Goal: Check status

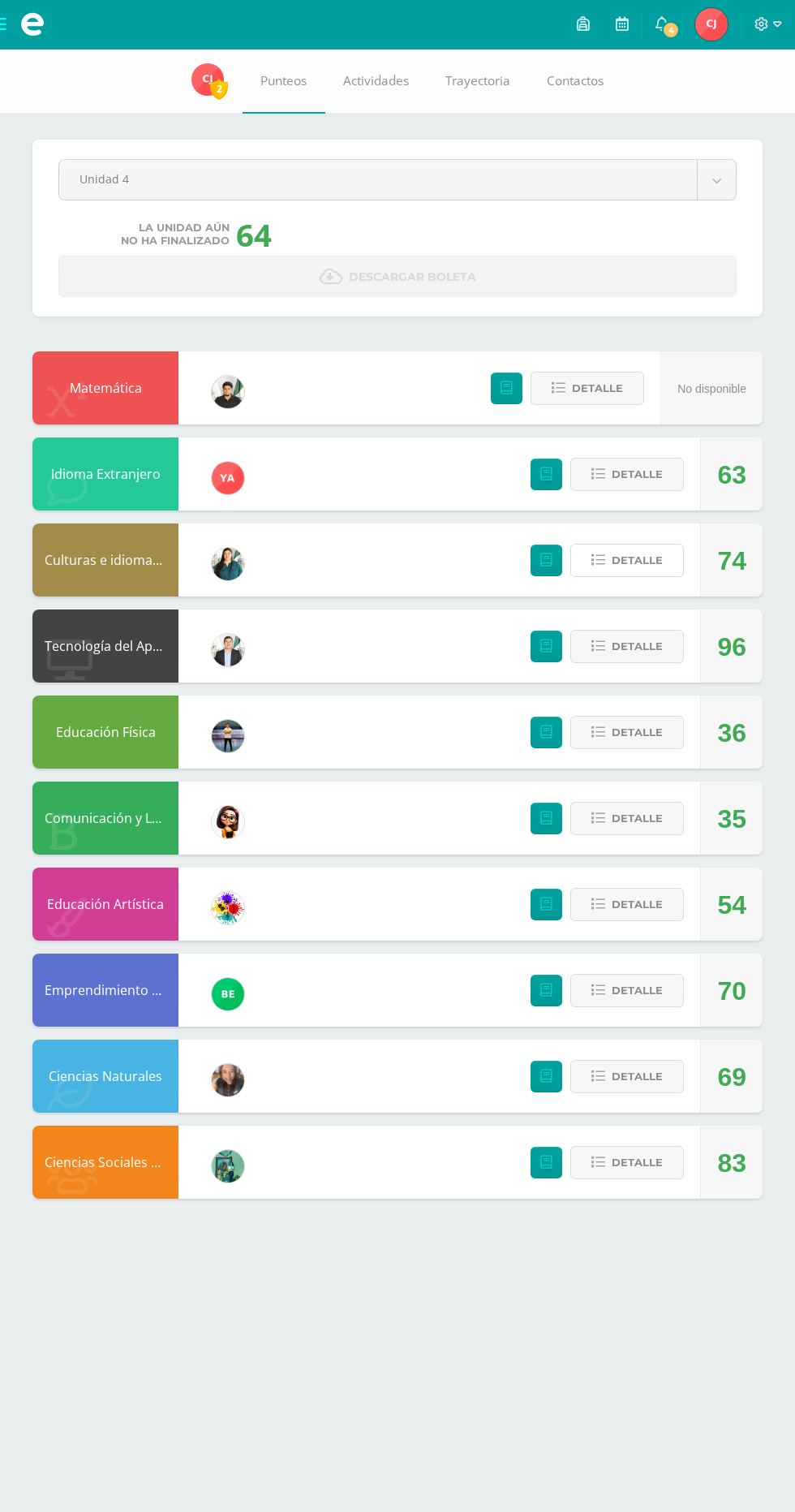
click at [648, 566] on span "Detalle" at bounding box center [637, 561] width 51 height 30
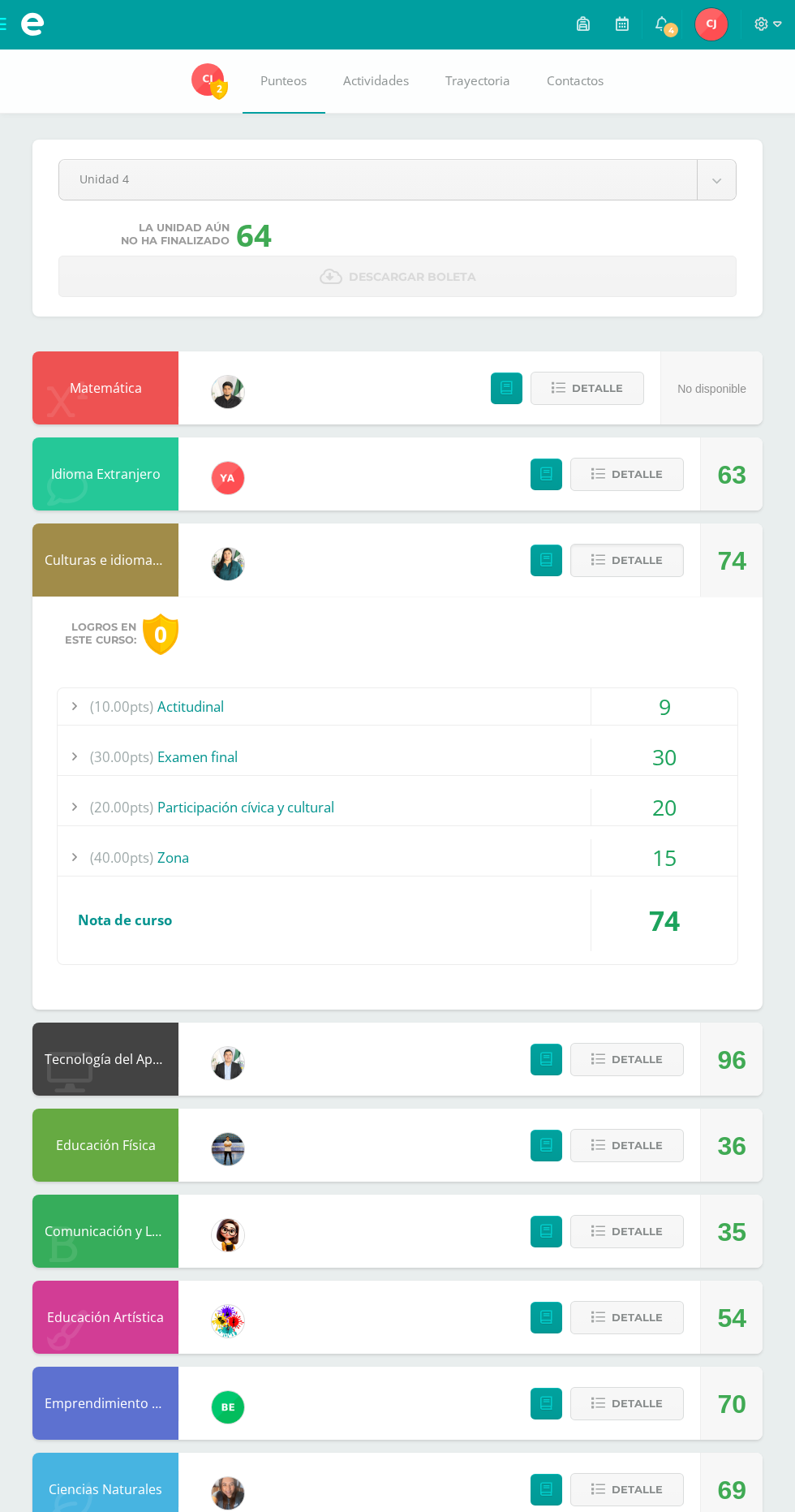
click at [648, 566] on span "Detalle" at bounding box center [637, 561] width 51 height 30
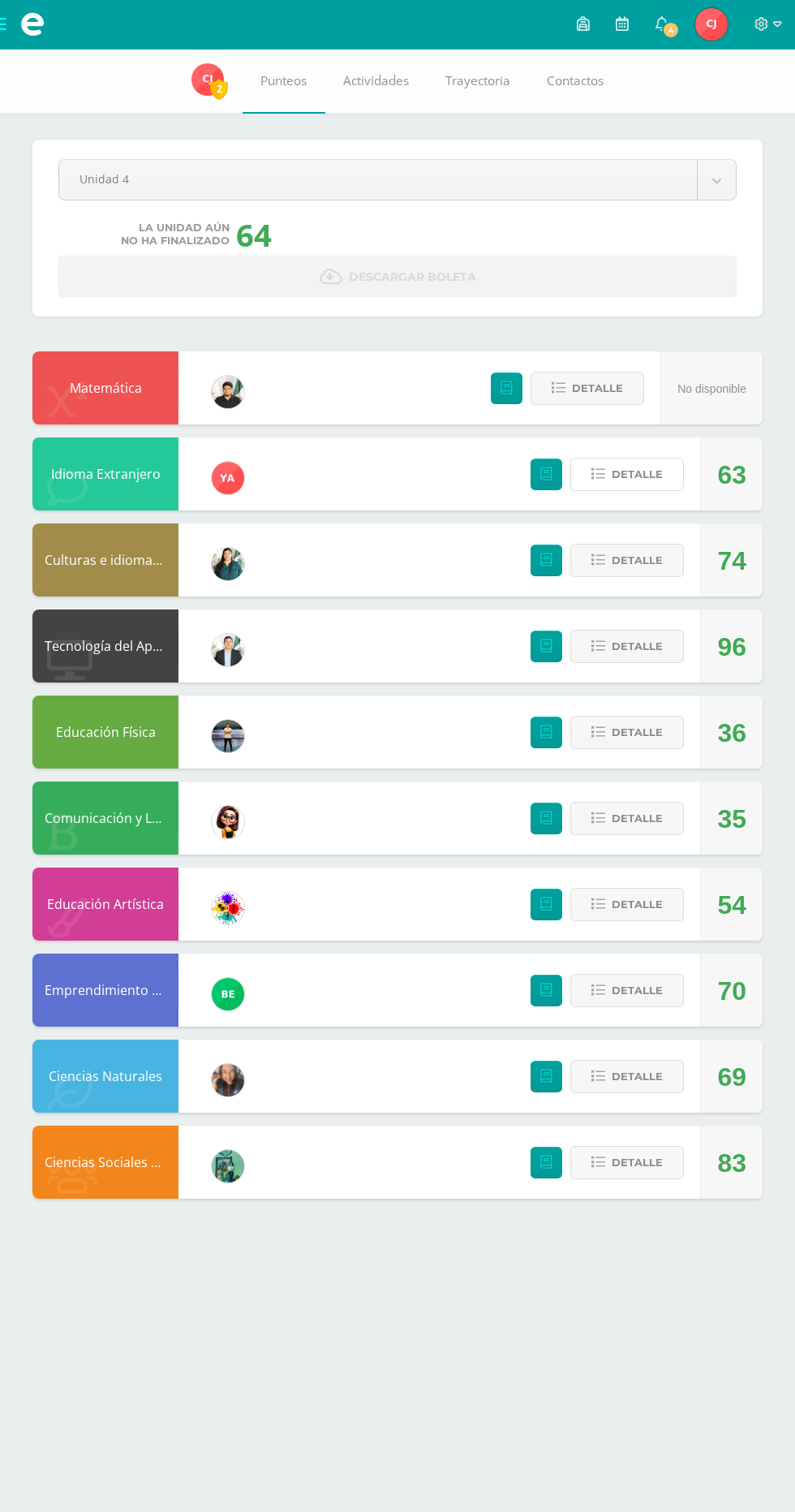
click at [624, 472] on span "Detalle" at bounding box center [637, 474] width 51 height 30
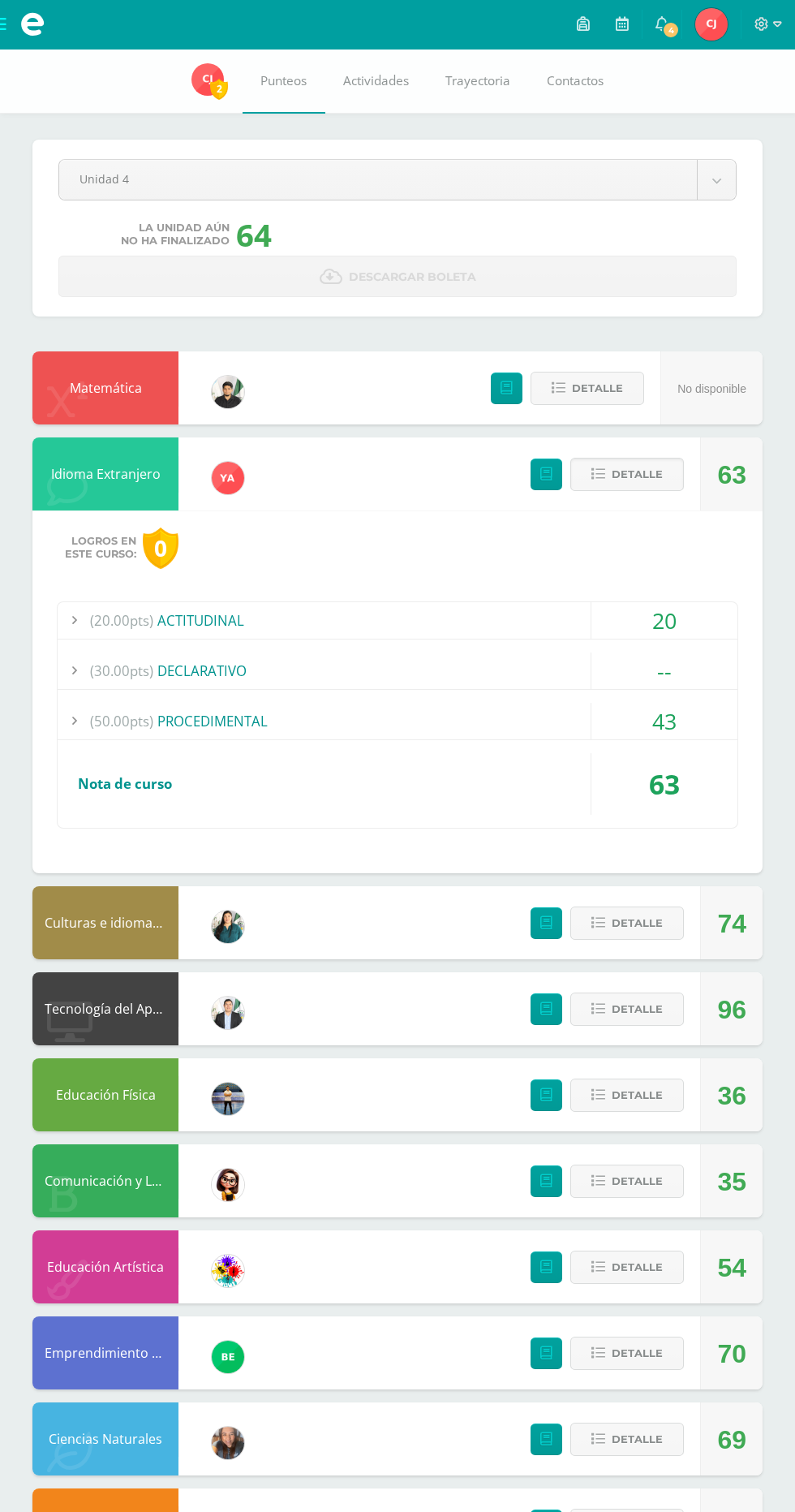
click at [648, 472] on span "Detalle" at bounding box center [637, 474] width 51 height 30
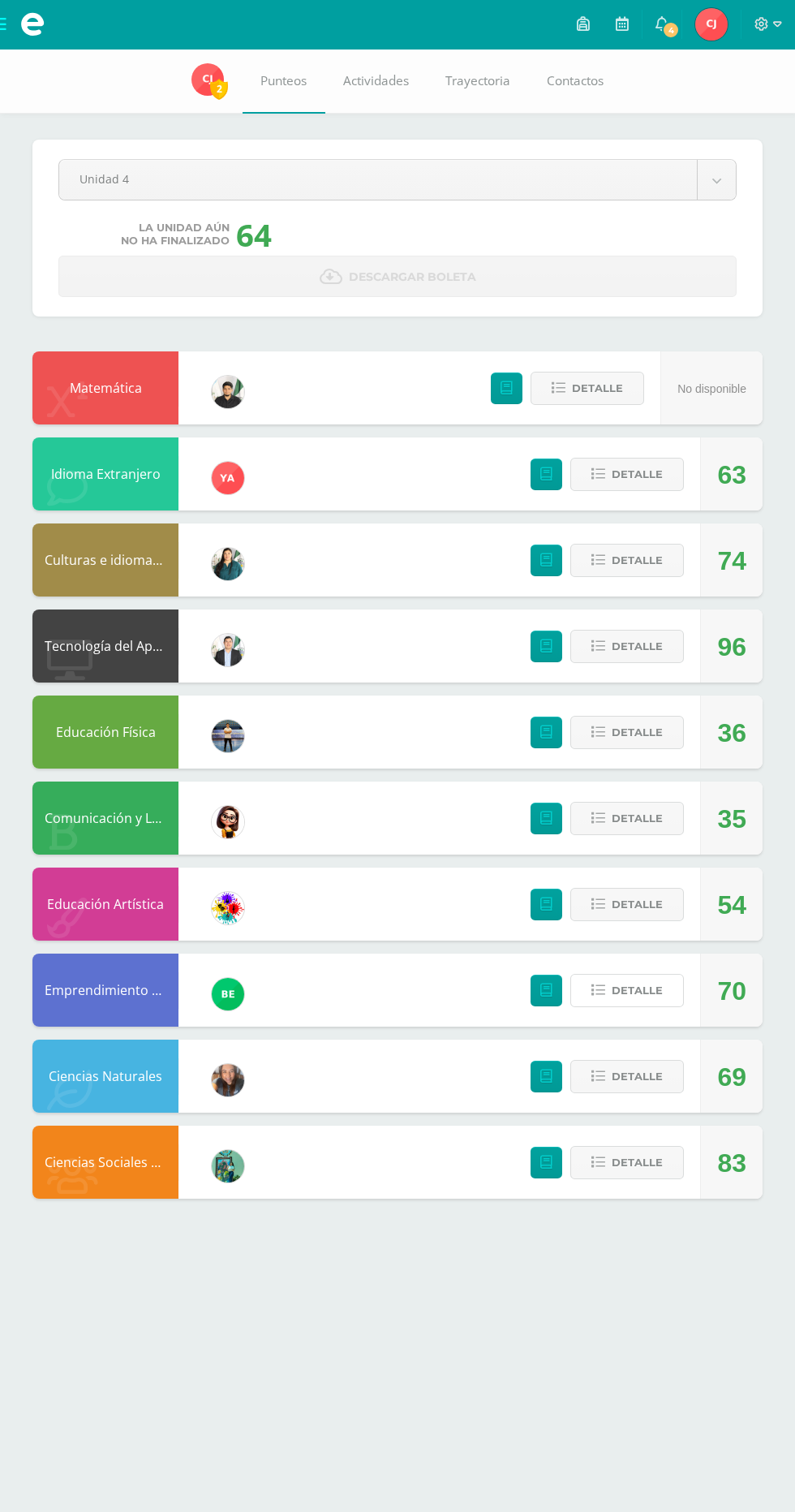
click at [652, 996] on span "Detalle" at bounding box center [637, 990] width 51 height 30
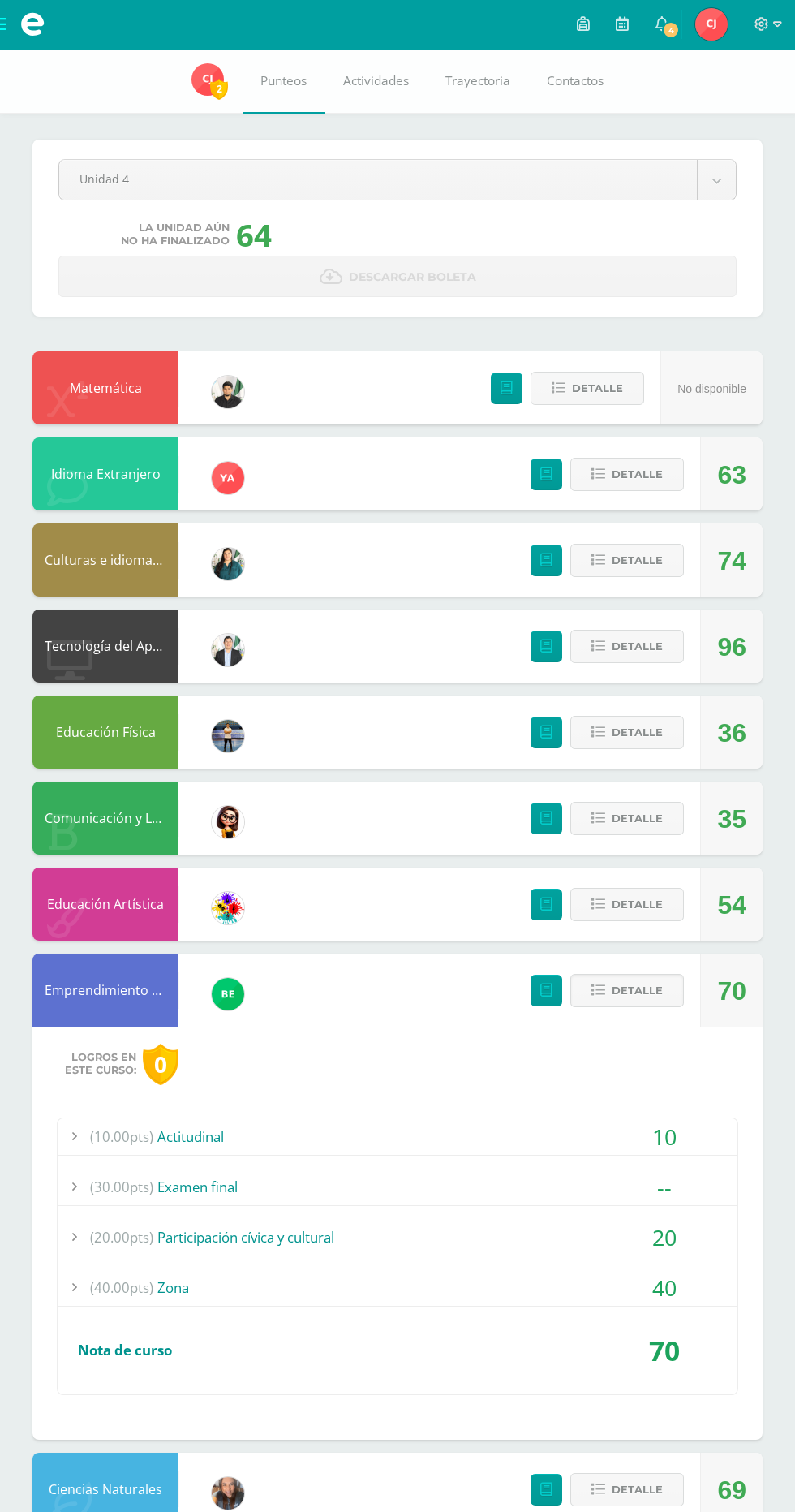
click at [652, 996] on span "Detalle" at bounding box center [637, 990] width 51 height 30
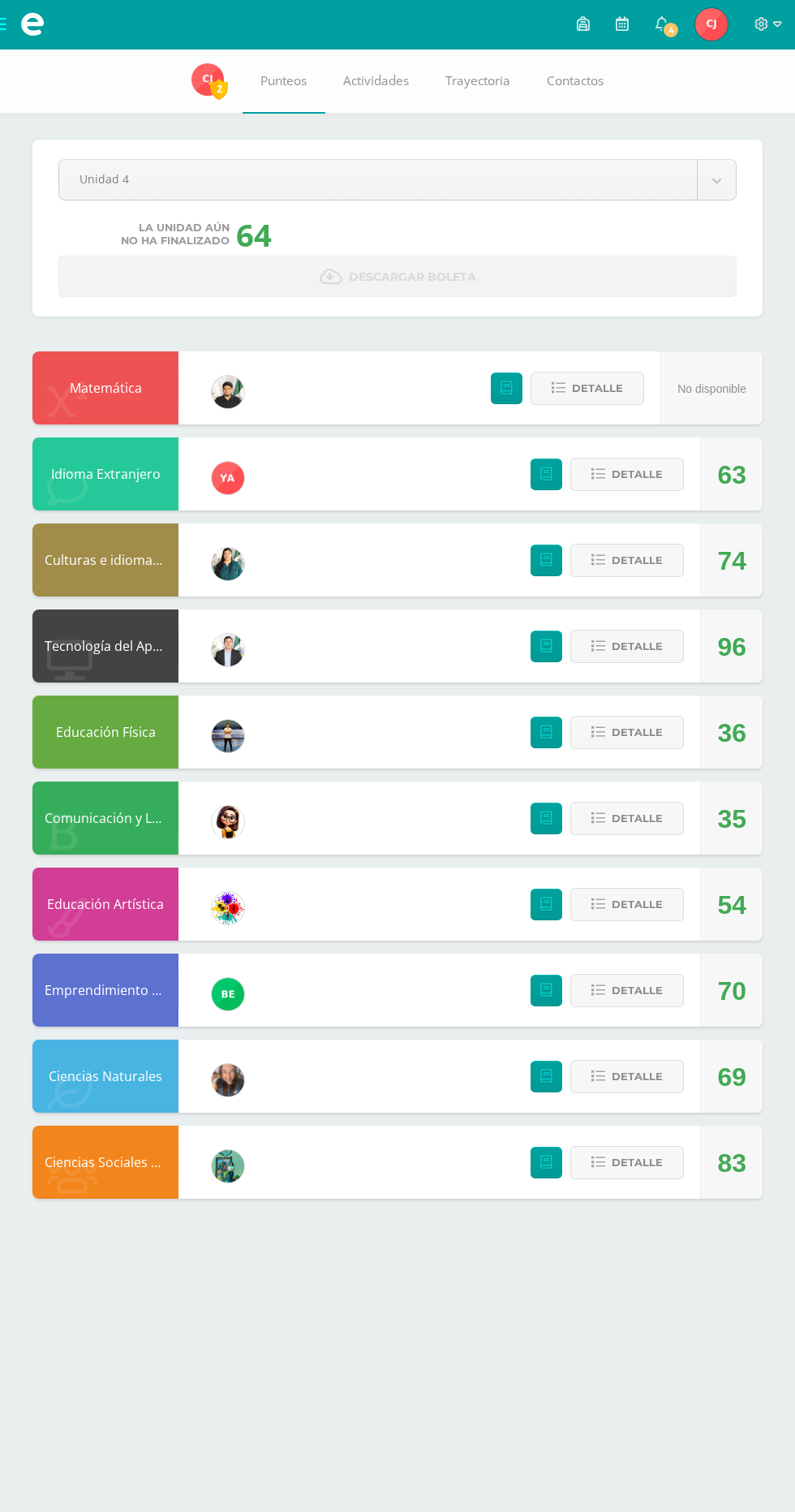
click at [671, 30] on span "4" at bounding box center [671, 30] width 18 height 18
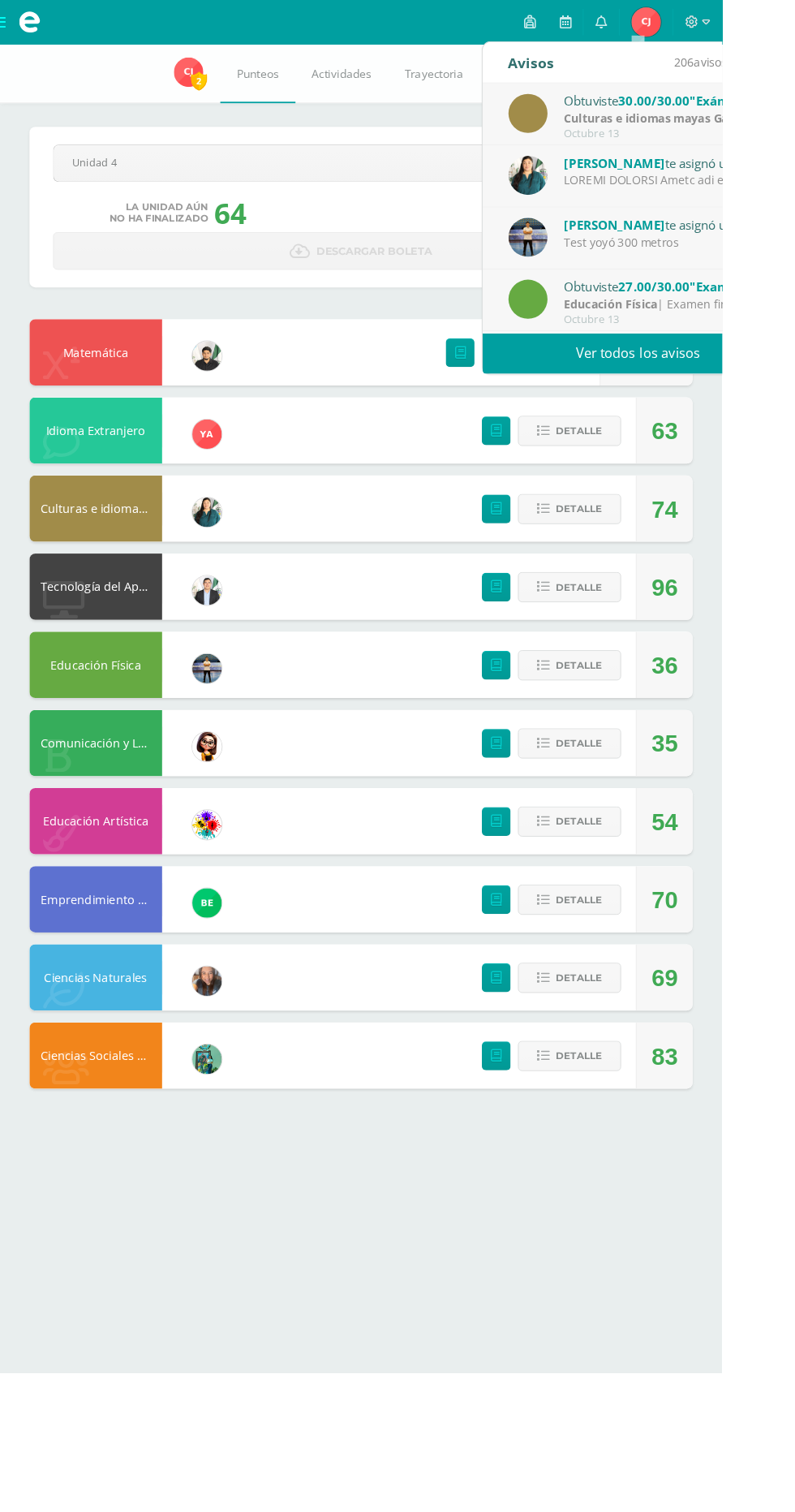
click at [788, 192] on div at bounding box center [734, 198] width 225 height 19
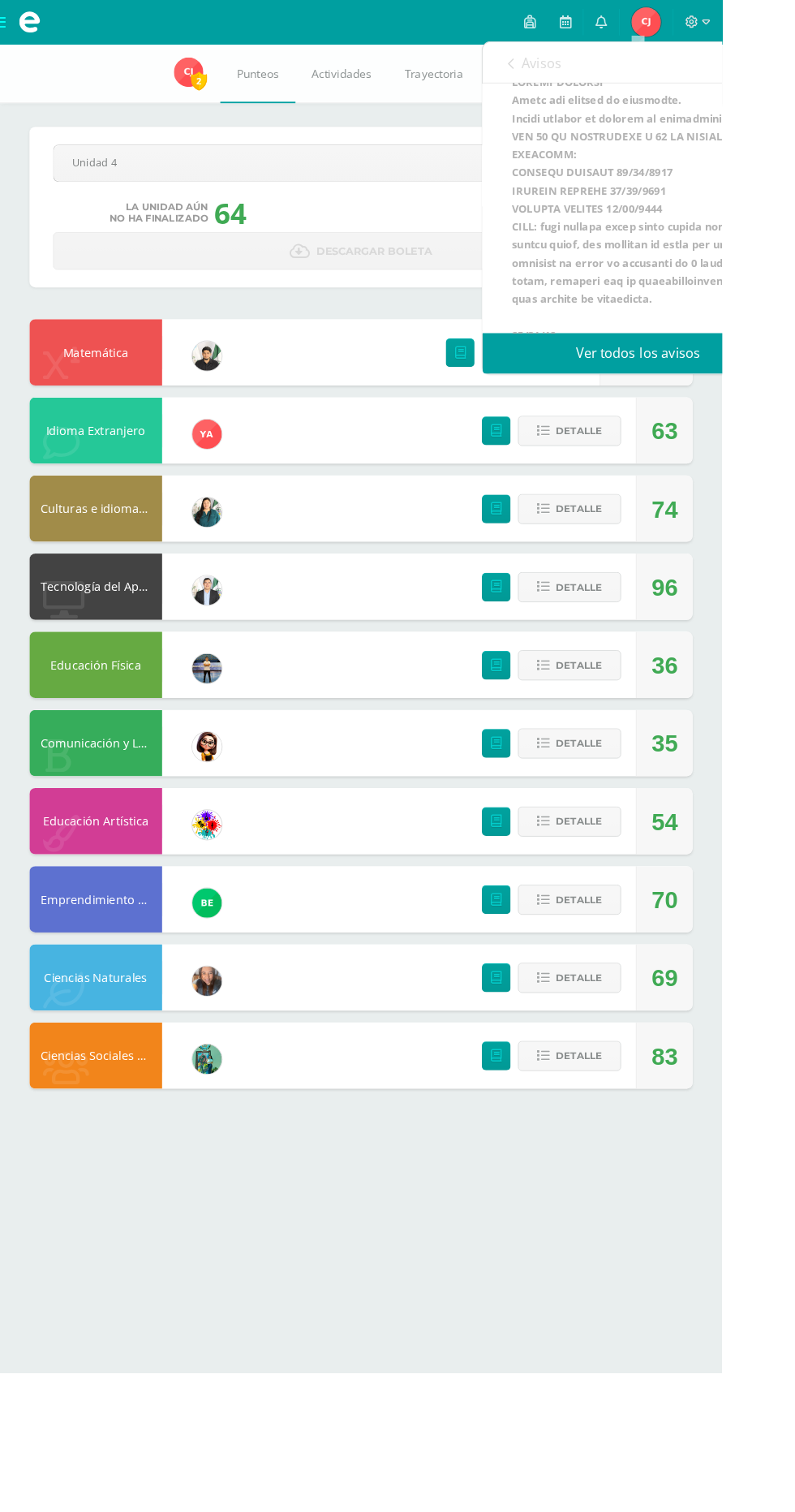
scroll to position [173, 0]
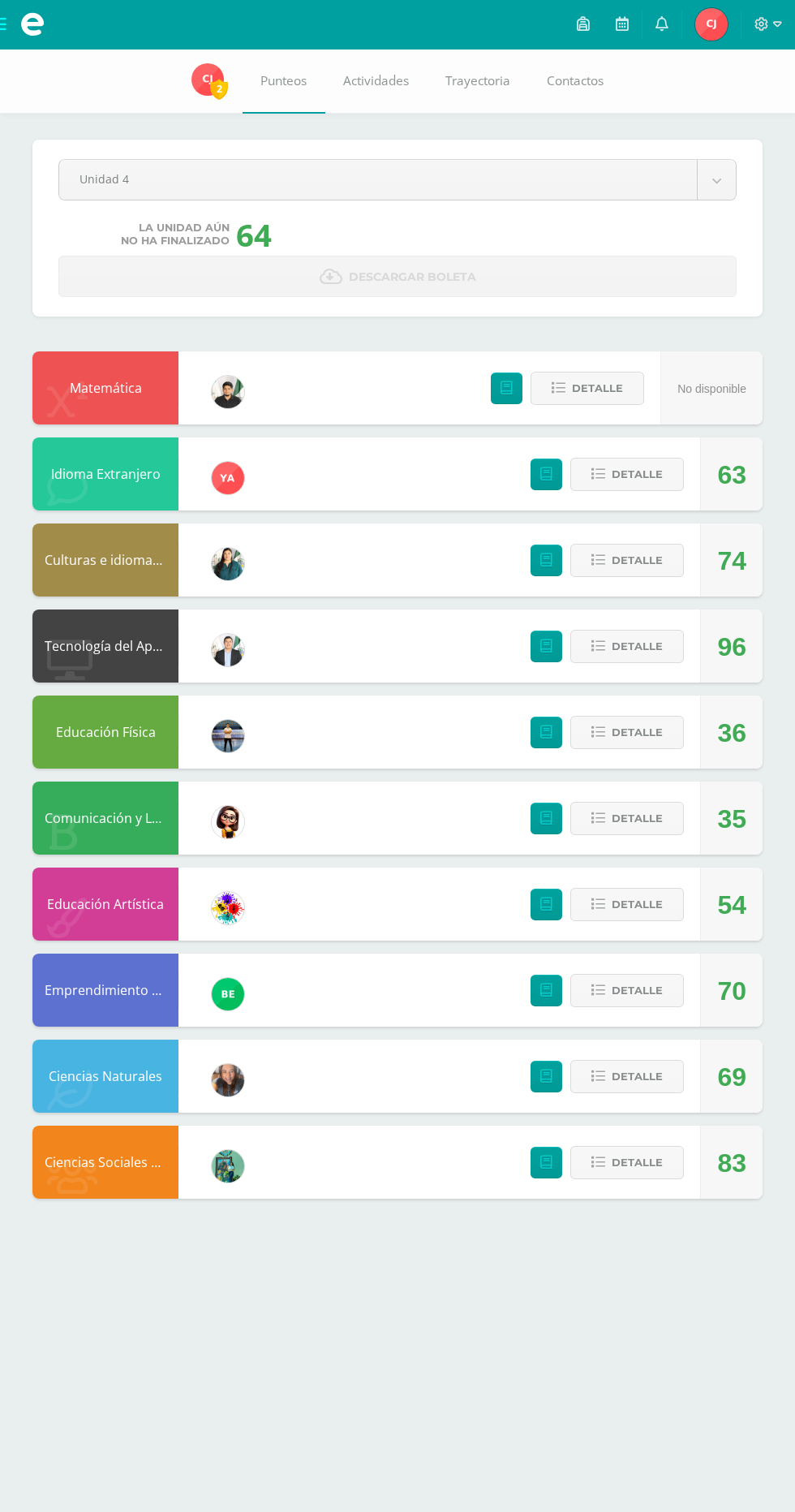
click at [712, 17] on img at bounding box center [711, 24] width 32 height 32
click at [662, 32] on span at bounding box center [662, 25] width 13 height 18
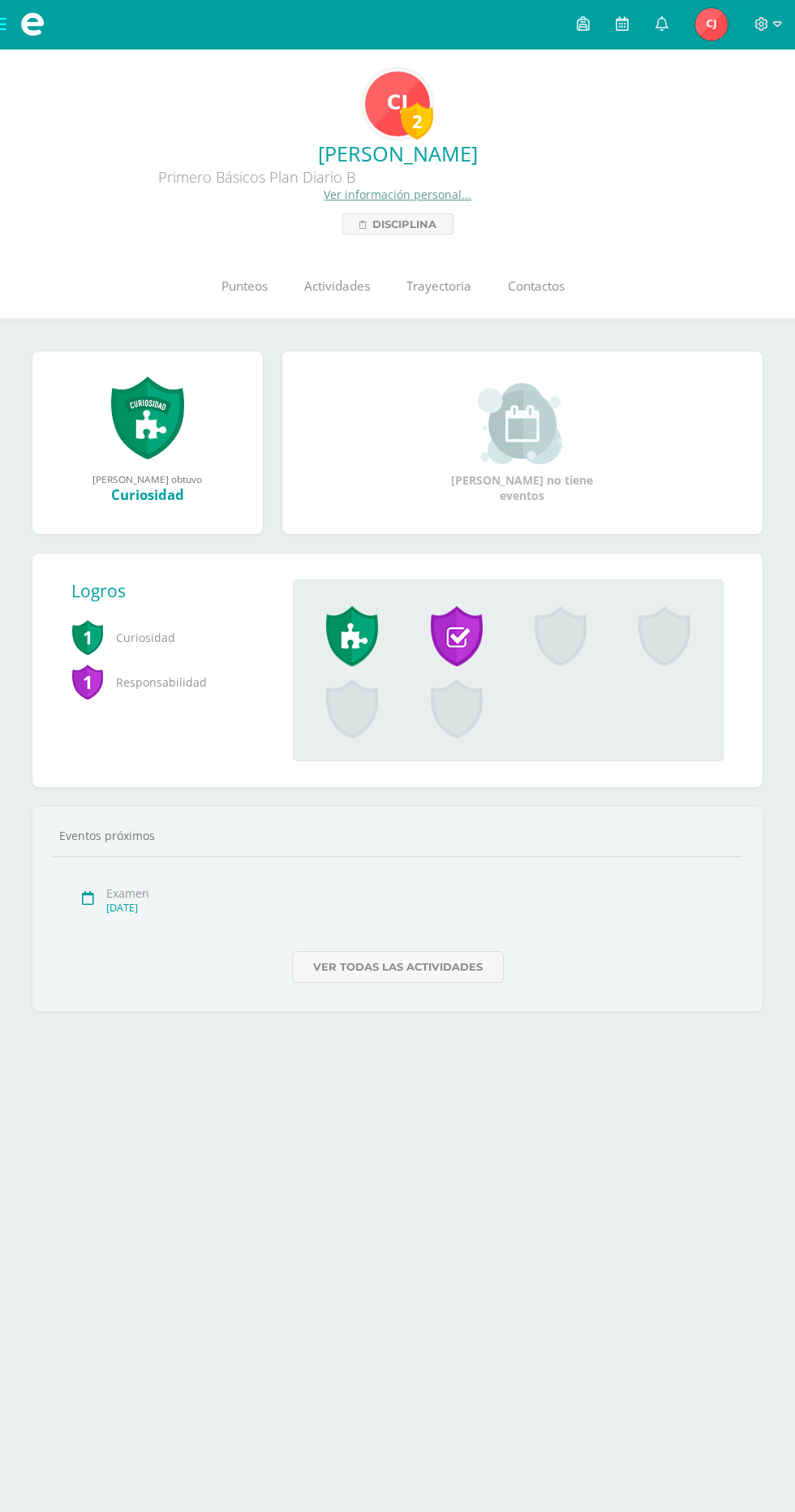
click at [662, 23] on icon at bounding box center [662, 24] width 13 height 15
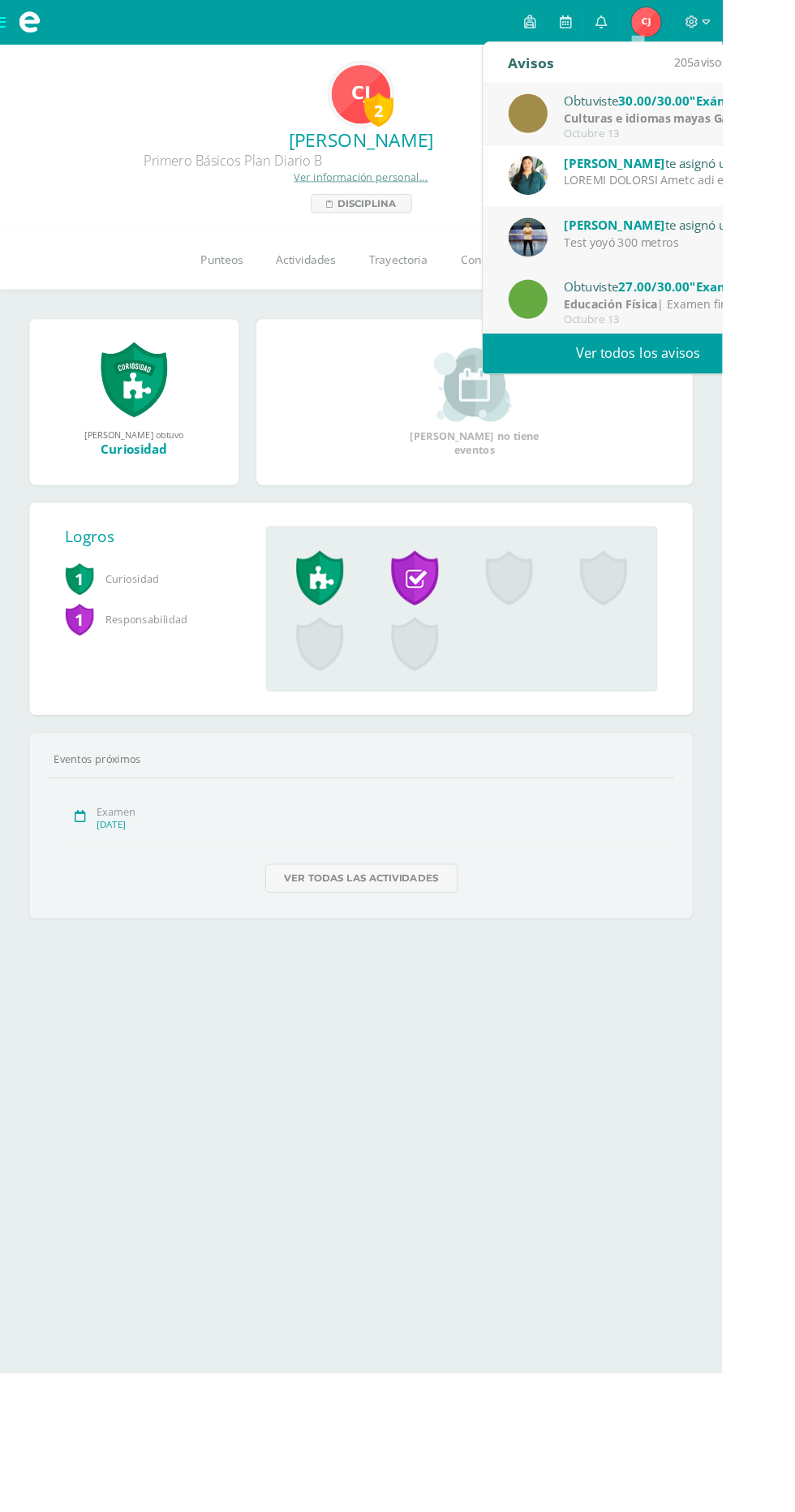
click at [691, 848] on div "Eventos próximos Examen Oct. 18, 2025 Ver todas las actividades" at bounding box center [398, 905] width 690 height 155
